Goal: Navigation & Orientation: Find specific page/section

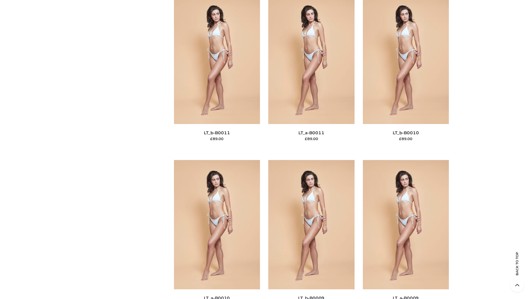
scroll to position [2484, 0]
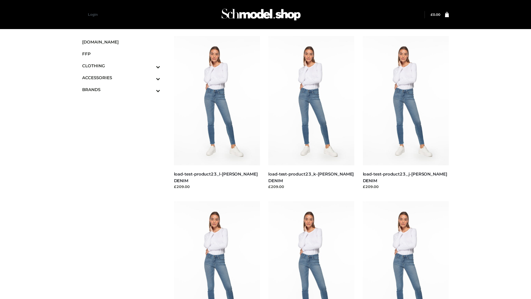
scroll to position [485, 0]
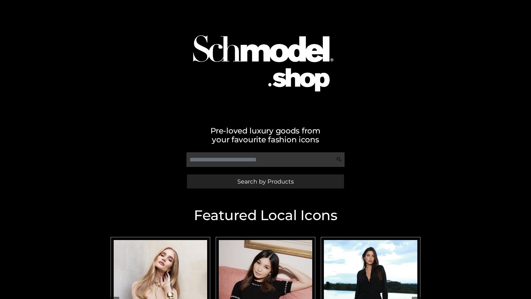
click at [265, 181] on span "Search by Products" at bounding box center [265, 181] width 56 height 6
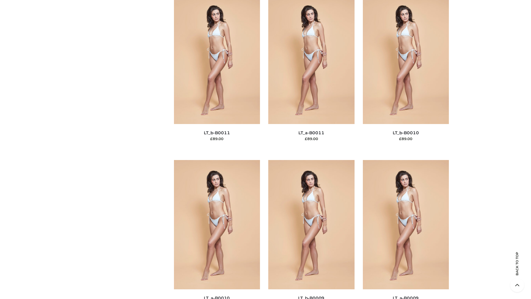
scroll to position [2484, 0]
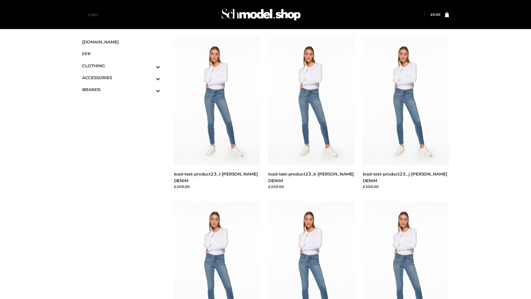
scroll to position [485, 0]
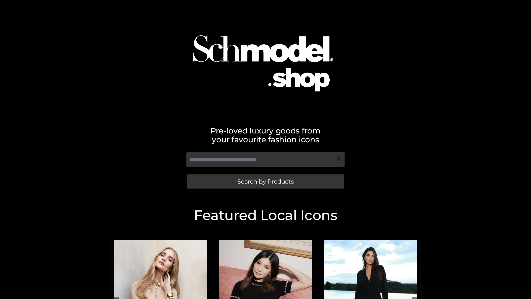
click at [265, 181] on span "Search by Products" at bounding box center [265, 181] width 56 height 6
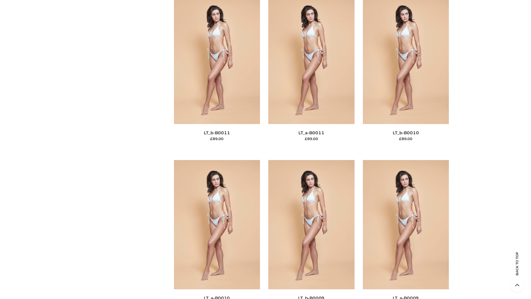
scroll to position [2484, 0]
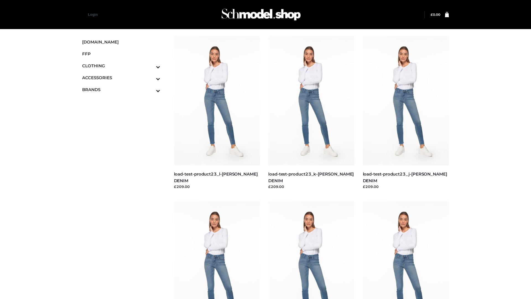
scroll to position [485, 0]
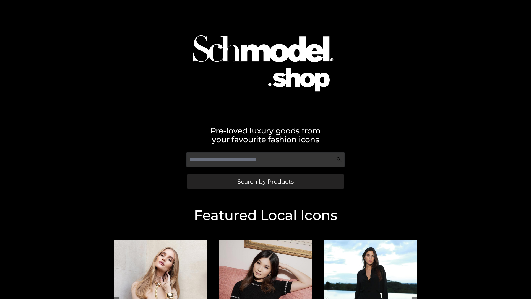
click at [265, 181] on span "Search by Products" at bounding box center [265, 181] width 56 height 6
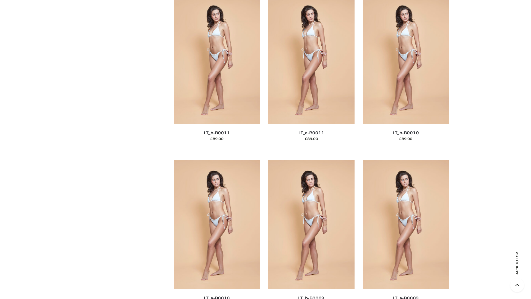
scroll to position [2484, 0]
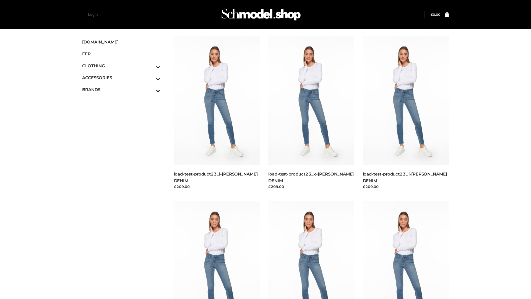
scroll to position [485, 0]
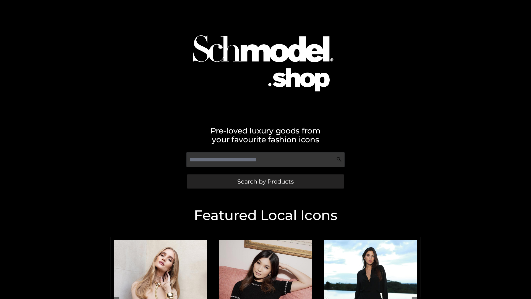
click at [265, 181] on span "Search by Products" at bounding box center [265, 181] width 56 height 6
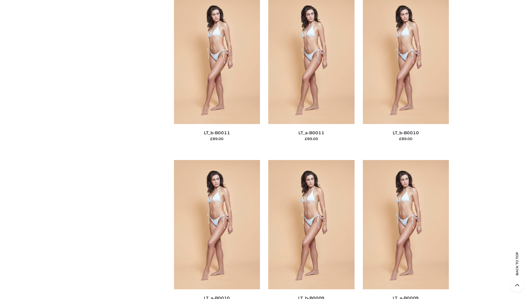
scroll to position [2484, 0]
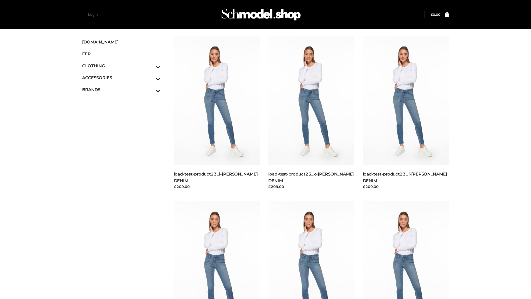
scroll to position [485, 0]
